Goal: Find specific page/section: Find specific page/section

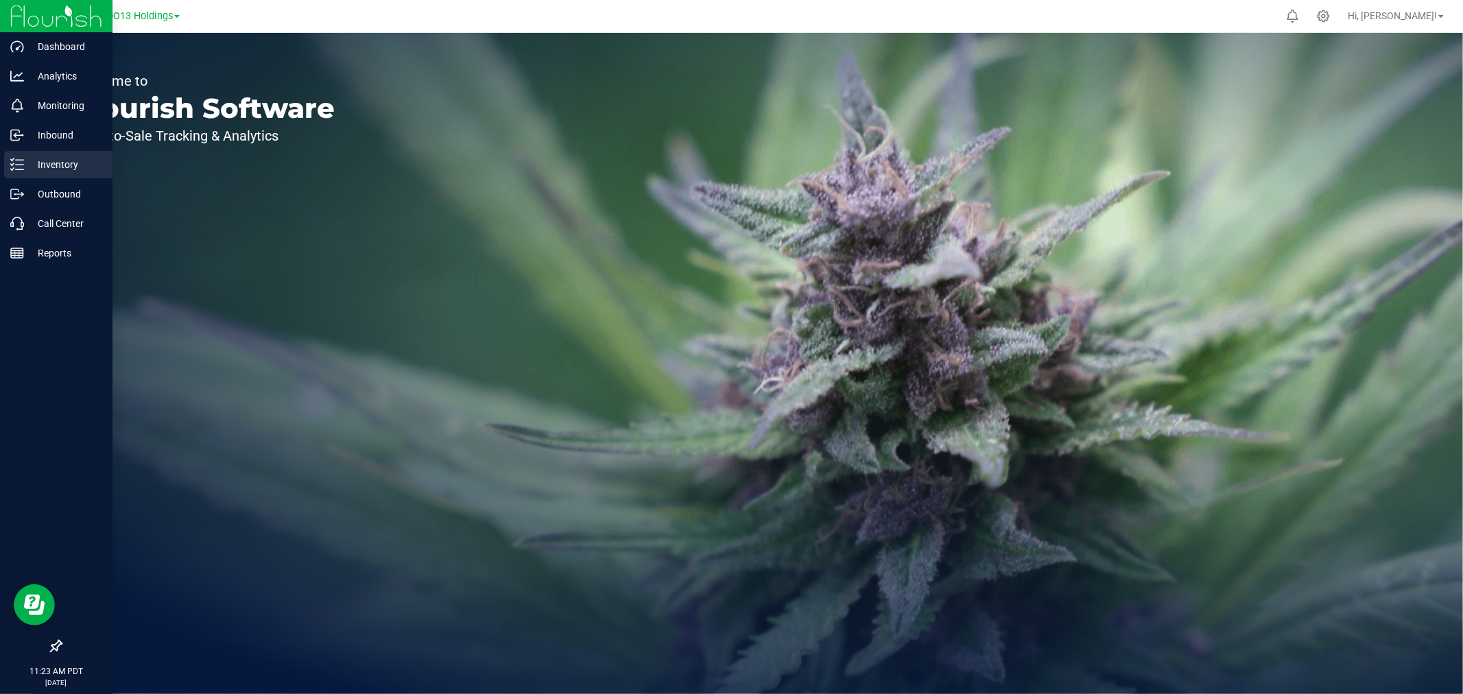
click at [45, 175] on div "Inventory" at bounding box center [58, 164] width 108 height 27
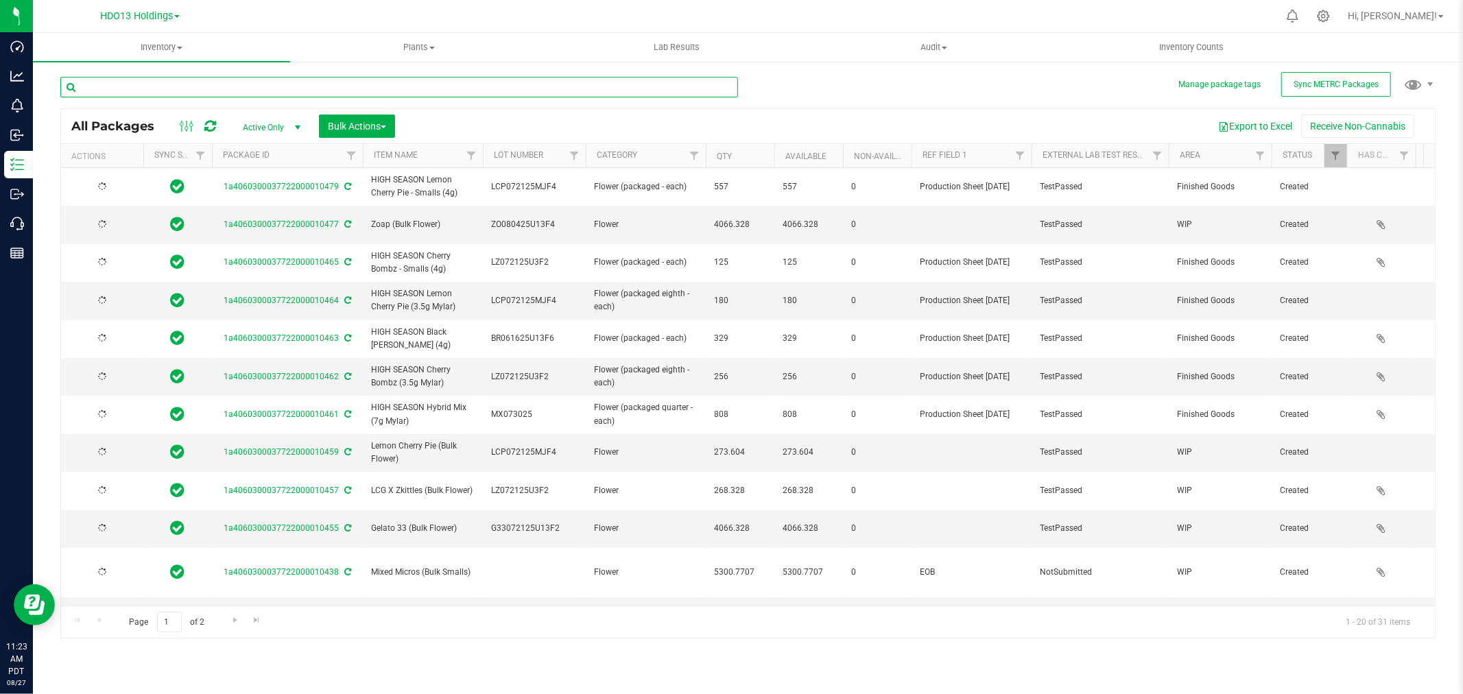
click at [420, 90] on input "text" at bounding box center [399, 87] width 678 height 21
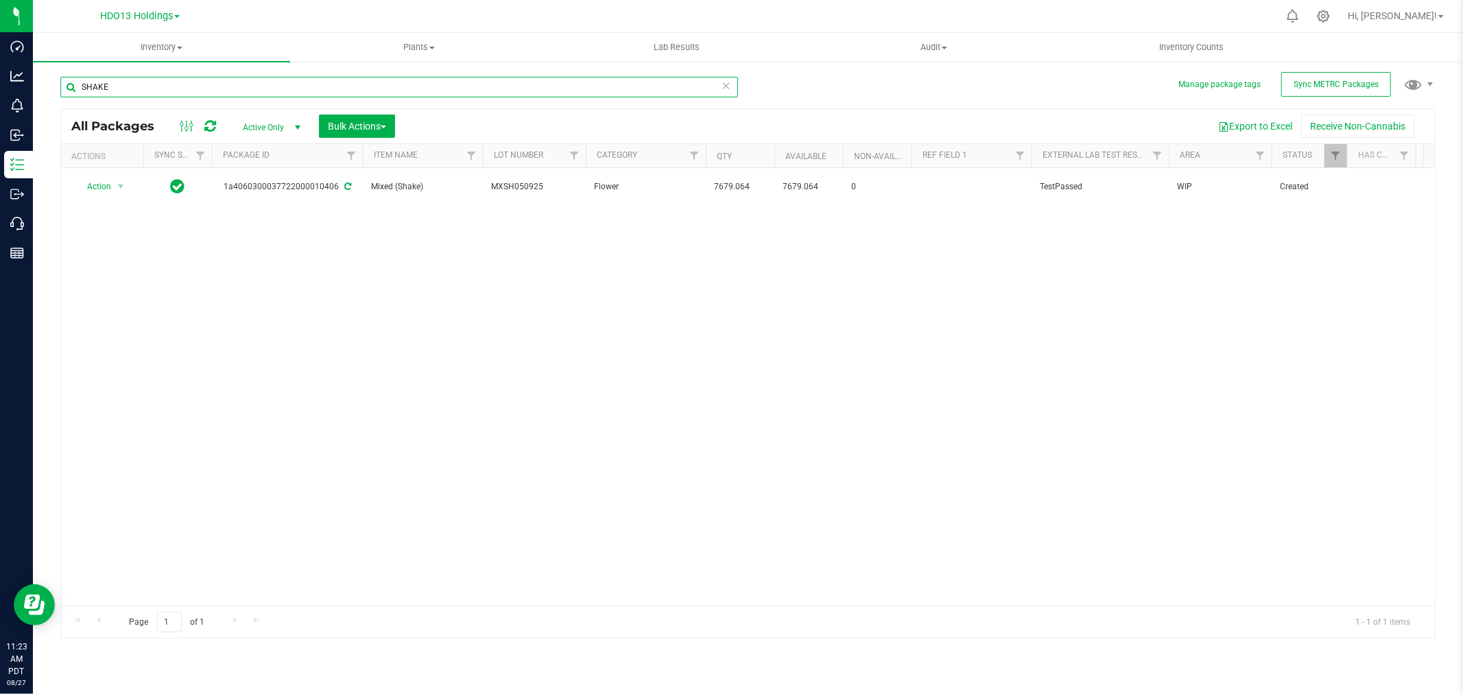
type input "SHAKE"
click at [623, 252] on div "Action Action Adjust qty Create package Edit attributes Global inventory Locate…" at bounding box center [748, 387] width 1374 height 438
drag, startPoint x: 621, startPoint y: 235, endPoint x: 628, endPoint y: 230, distance: 8.9
click at [621, 235] on div "Action Action Adjust qty Create package Edit attributes Global inventory Locate…" at bounding box center [748, 387] width 1374 height 438
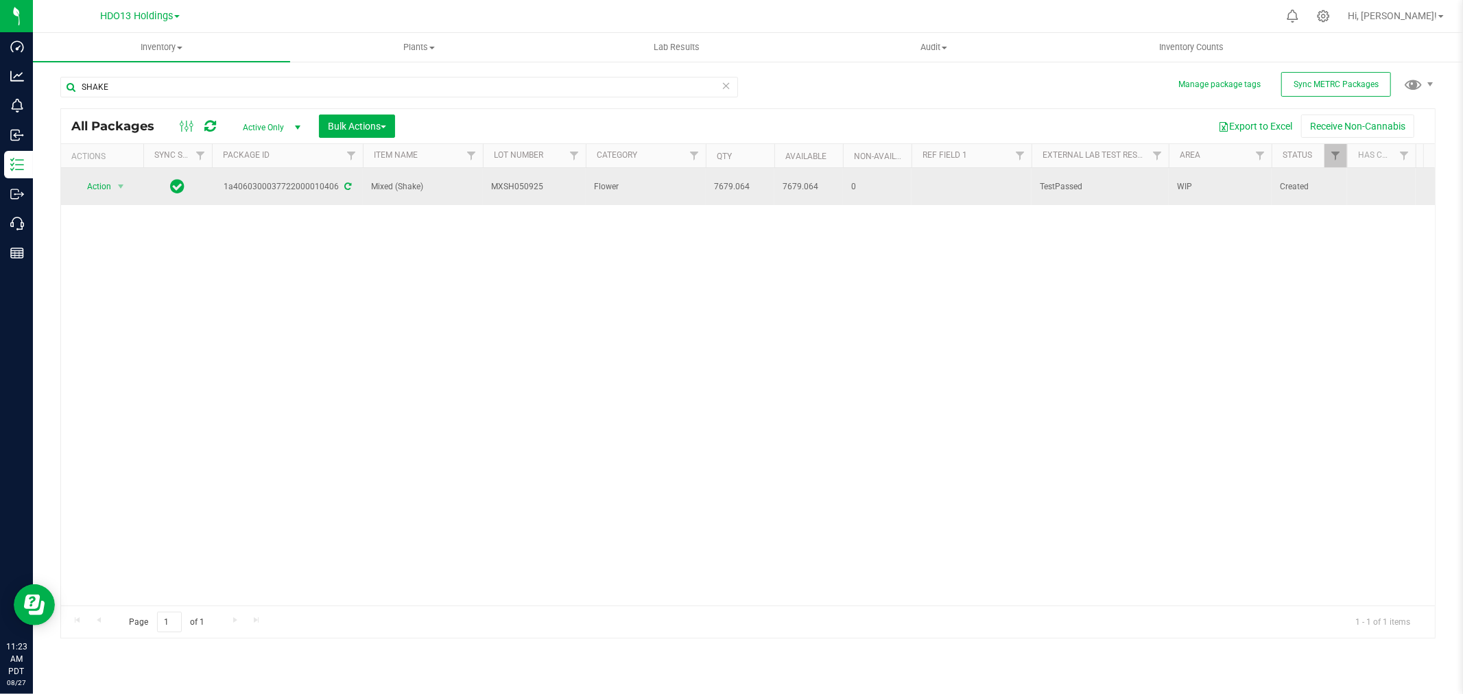
click at [667, 185] on span "Flower" at bounding box center [646, 186] width 104 height 13
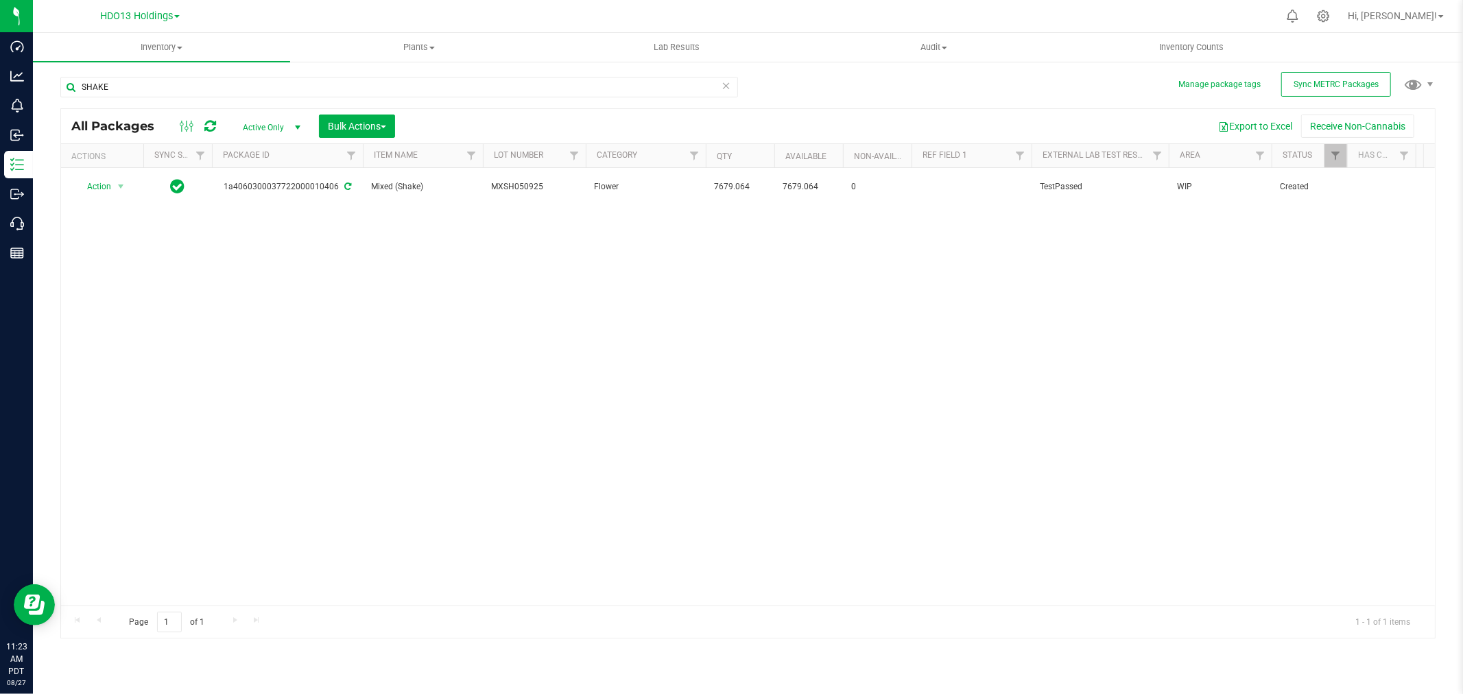
click at [520, 434] on div "Action Action Adjust qty Create package Edit attributes Global inventory Locate…" at bounding box center [748, 387] width 1374 height 438
